Goal: Contribute content

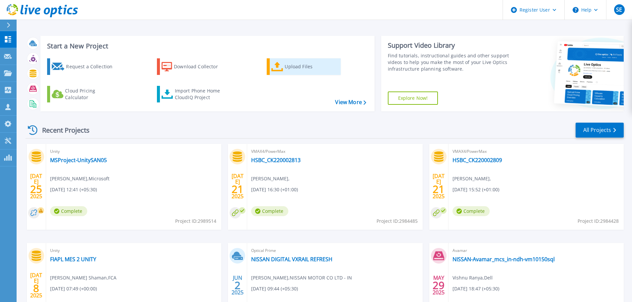
click at [285, 63] on div "Upload Files" at bounding box center [311, 66] width 53 height 13
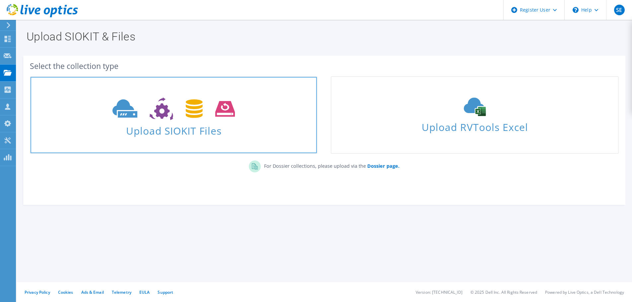
click at [170, 117] on icon at bounding box center [174, 109] width 122 height 23
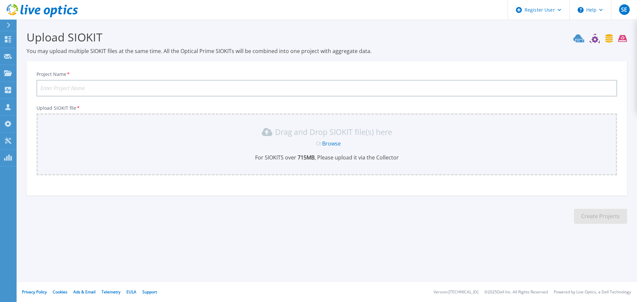
click at [154, 80] on input "Project Name *" at bounding box center [327, 88] width 581 height 17
type input "FIAPL-HP3PAR"
click at [332, 141] on link "Browse" at bounding box center [331, 143] width 19 height 7
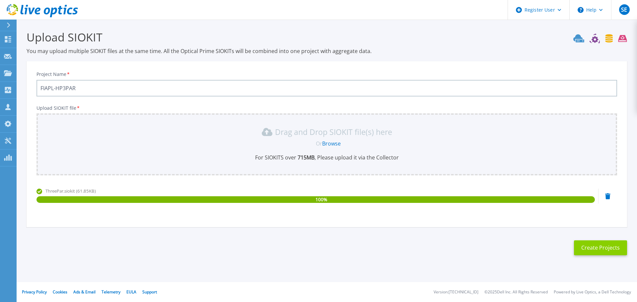
click at [602, 249] on button "Create Projects" at bounding box center [600, 248] width 53 height 15
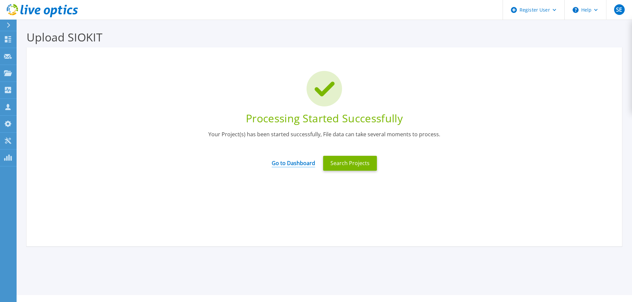
click at [290, 163] on link "Go to Dashboard" at bounding box center [293, 161] width 43 height 13
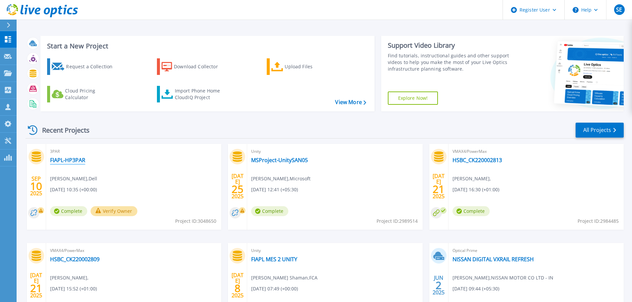
click at [71, 158] on link "FIAPL-HP3PAR" at bounding box center [67, 160] width 35 height 7
